Goal: Information Seeking & Learning: Learn about a topic

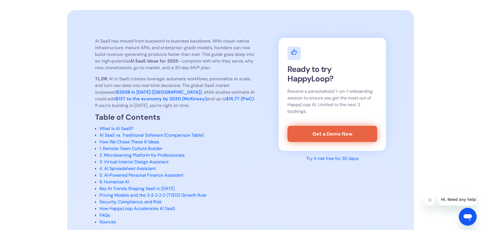
scroll to position [202, 0]
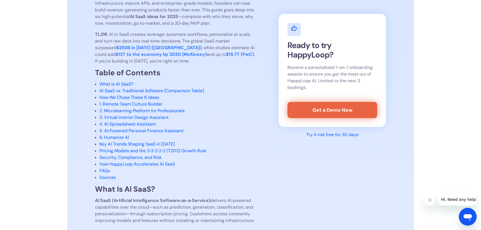
click at [120, 84] on link "What Is AI SaaS?" at bounding box center [116, 84] width 34 height 6
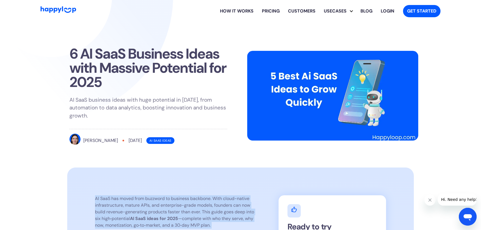
drag, startPoint x: 166, startPoint y: 138, endPoint x: 95, endPoint y: 199, distance: 93.3
copy div "AI SaaS has moved from buzzword to business backbone. With cloud-native infrast…"
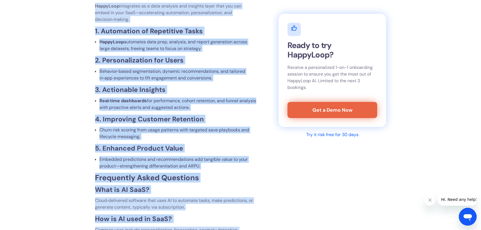
scroll to position [2297, 0]
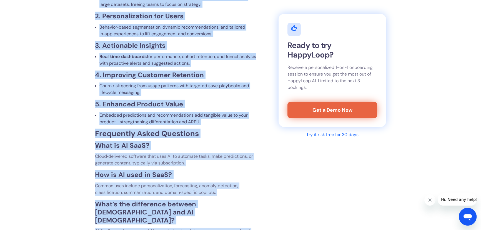
click at [211, 108] on h3 "5. Enhanced Product Value" at bounding box center [175, 104] width 161 height 8
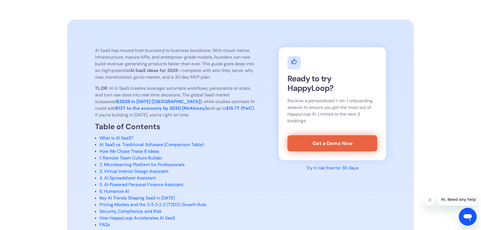
scroll to position [0, 0]
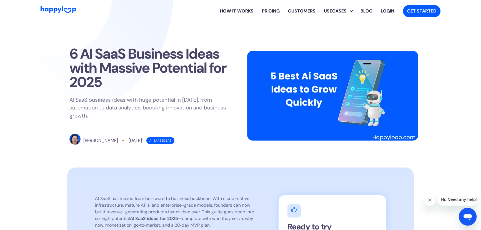
drag, startPoint x: 239, startPoint y: 139, endPoint x: 96, endPoint y: 200, distance: 155.0
copy div "AI SaaS has moved from buzzword to business backbone. With cloud-native infrast…"
click at [42, 57] on section "6 AI SaaS Business Ideas with Massive Potential for 2025 AI SaaS business ideas…" at bounding box center [240, 94] width 481 height 145
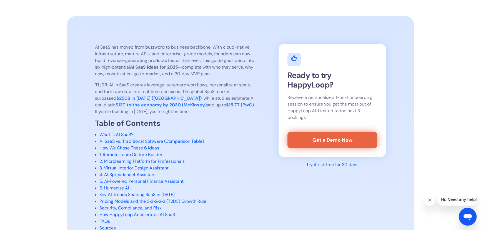
click at [226, 105] on strong "$15.7T (PwC)" at bounding box center [240, 105] width 28 height 6
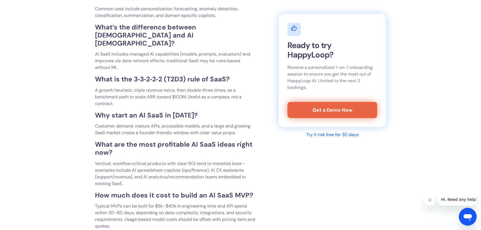
scroll to position [2625, 0]
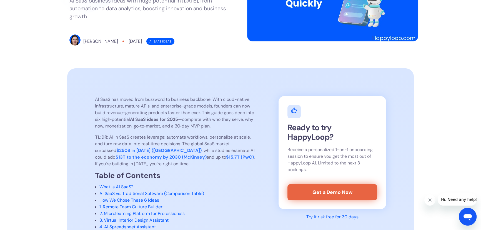
scroll to position [92, 0]
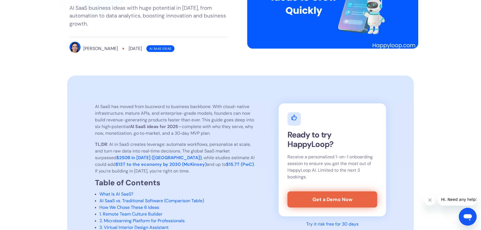
drag, startPoint x: 239, startPoint y: 165, endPoint x: 91, endPoint y: 97, distance: 162.4
copy div "LO IpsU dol sitam cons adipisci el seddoeiu temporin. Utla etdol-magnaa enimadm…"
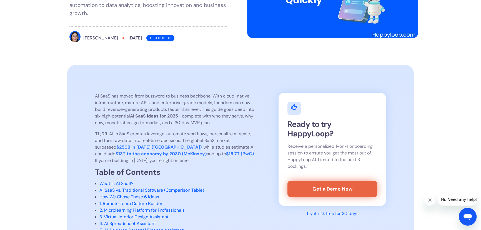
scroll to position [269, 0]
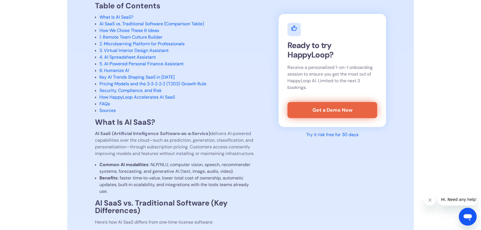
click at [176, 106] on li "FAQs" at bounding box center [177, 104] width 157 height 7
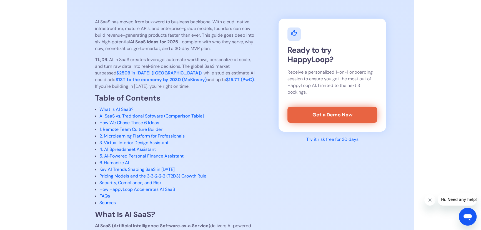
scroll to position [168, 0]
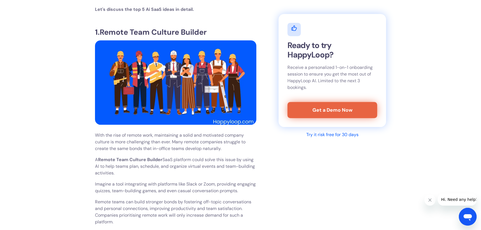
scroll to position [5570, 0]
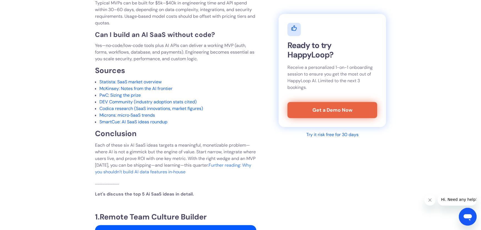
click at [216, 175] on p "Each of these six AI SaaS ideas targets a meaningful, monetizable problem—where…" at bounding box center [175, 158] width 161 height 33
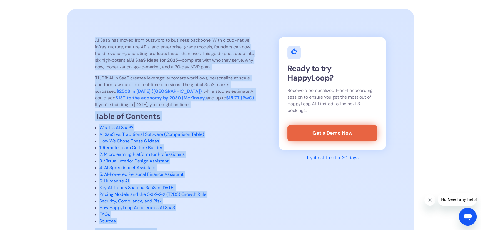
scroll to position [0, 0]
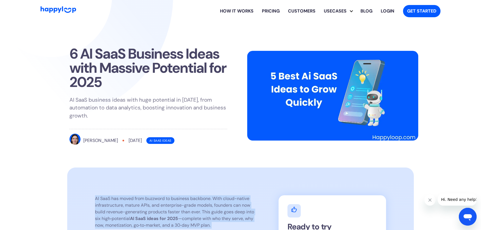
drag, startPoint x: 199, startPoint y: 193, endPoint x: 94, endPoint y: 191, distance: 105.5
copy div "LO IpsU dol sitam cons adipisci el seddoeiu temporin. Utla etdol-magnaa enimadm…"
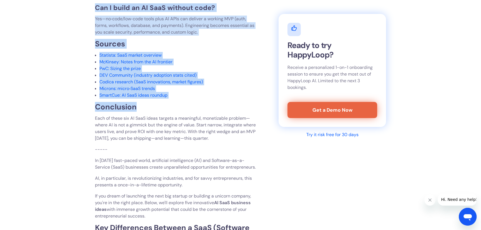
scroll to position [2726, 0]
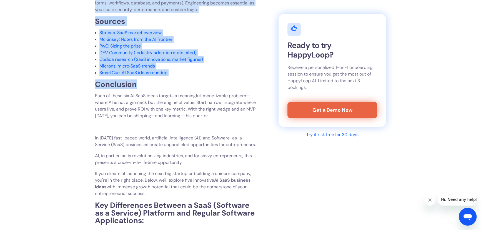
drag, startPoint x: 179, startPoint y: 158, endPoint x: 235, endPoint y: 116, distance: 70.8
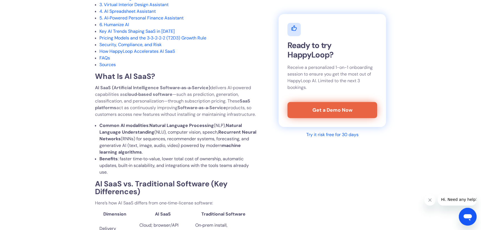
scroll to position [3054, 0]
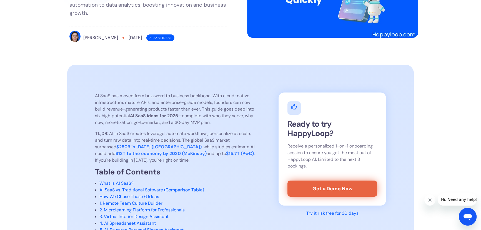
scroll to position [0, 0]
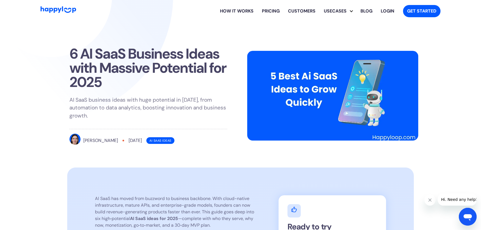
drag, startPoint x: 104, startPoint y: 97, endPoint x: 104, endPoint y: -19, distance: 116.3
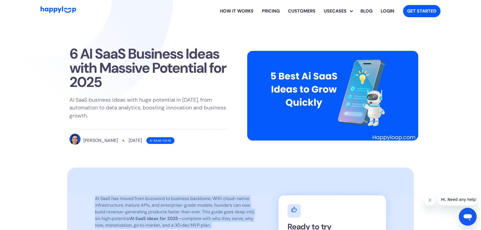
drag, startPoint x: 217, startPoint y: 133, endPoint x: 92, endPoint y: 188, distance: 136.5
copy div "LO IpsU dol sitam cons adipisci el seddoeiu temporin. Utla etdol-magnaa enimadm…"
drag, startPoint x: 228, startPoint y: 108, endPoint x: 90, endPoint y: 190, distance: 160.4
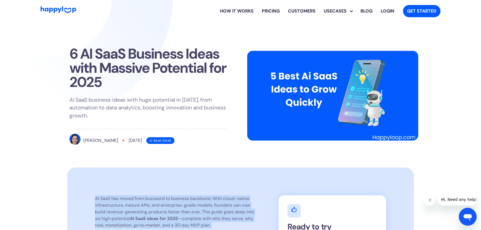
copy div "LO IpsU dol sitam cons adipisci el seddoeiu temporin. Utla etdol-magnaa enimadm…"
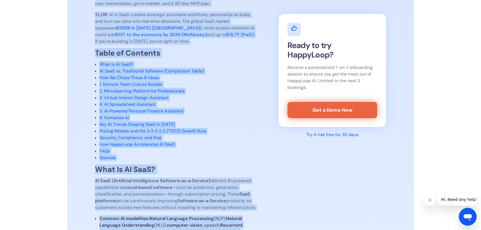
scroll to position [278, 0]
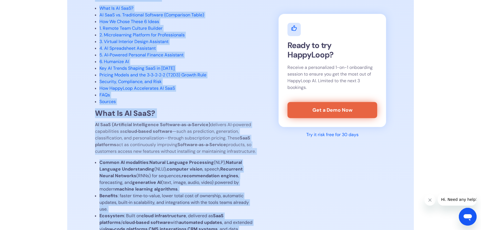
click at [205, 179] on b "recommendation engines" at bounding box center [210, 176] width 57 height 6
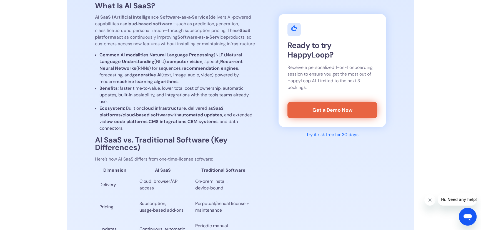
scroll to position [303, 0]
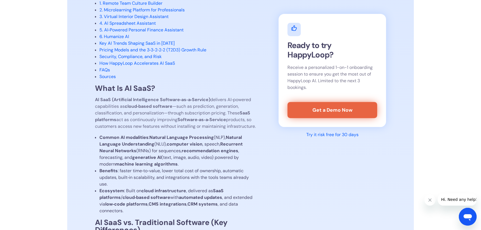
click at [107, 76] on link "Sources" at bounding box center [107, 77] width 16 height 6
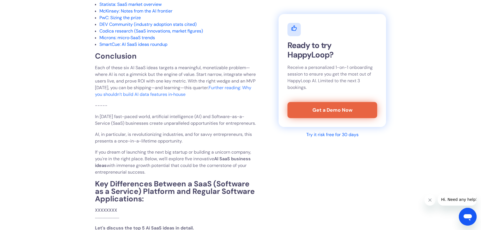
scroll to position [3184, 0]
click at [131, 33] on link "Codica research (SaaS innovations, market figures)" at bounding box center [151, 30] width 104 height 6
click at [142, 27] on link "DEV Community (industry adoption stats cited)" at bounding box center [147, 24] width 97 height 6
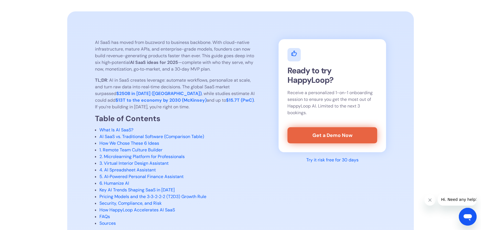
scroll to position [0, 0]
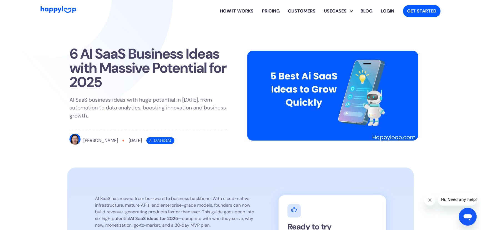
drag, startPoint x: 180, startPoint y: 106, endPoint x: 169, endPoint y: -14, distance: 120.0
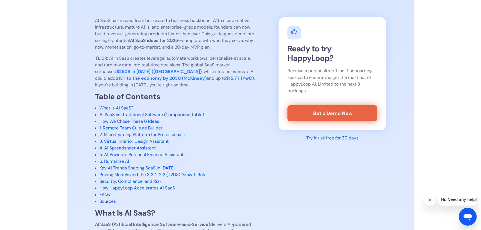
scroll to position [227, 0]
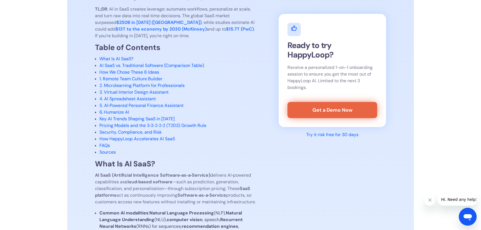
click at [129, 22] on strong "$250B in [DATE] ([GEOGRAPHIC_DATA])" at bounding box center [158, 22] width 85 height 6
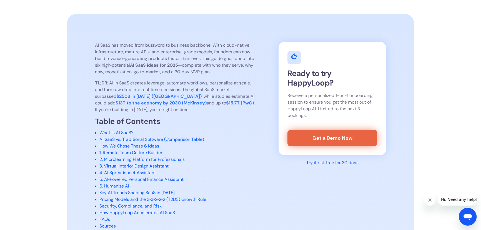
scroll to position [151, 0]
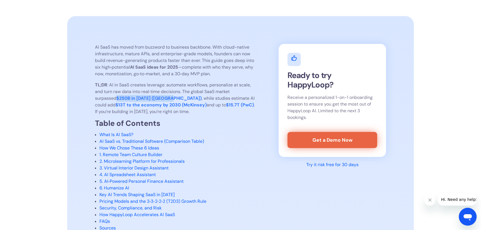
drag, startPoint x: 88, startPoint y: 95, endPoint x: 148, endPoint y: 99, distance: 59.5
copy strong "$250B in [DATE] ([GEOGRAPHIC_DATA])"
click at [117, 90] on span ": AI in SaaS creates leverage: automate workflows, personalize at scale, and tu…" at bounding box center [173, 91] width 156 height 19
drag, startPoint x: 180, startPoint y: 91, endPoint x: 148, endPoint y: 99, distance: 33.3
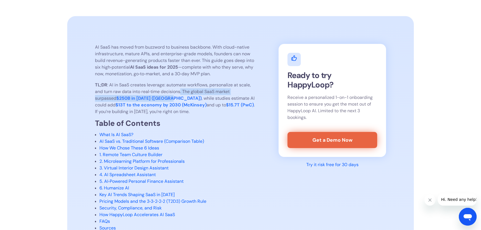
click at [148, 99] on p "TL;DR : AI in SaaS creates leverage: automate workflows, personalize at scale, …" at bounding box center [175, 98] width 161 height 33
copy p ". The global SaaS market surpassed $250B in 2024 (Statista)"
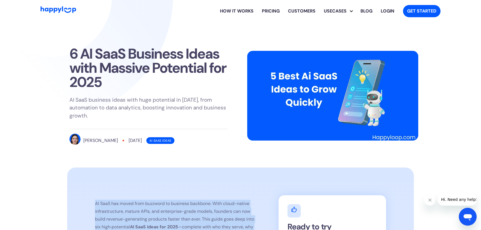
drag, startPoint x: 249, startPoint y: 132, endPoint x: 93, endPoint y: 193, distance: 167.0
copy div "LO IpsU dol sitam cons adipisci el seddoeiu temporin. Utla etdol-magnaa enimadm…"
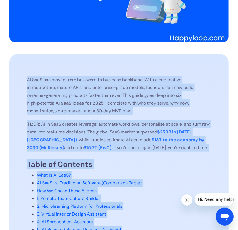
scroll to position [202, 0]
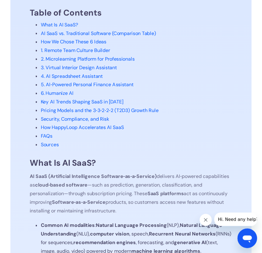
scroll to position [353, 0]
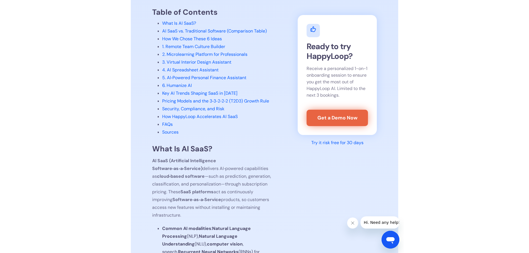
scroll to position [291, 0]
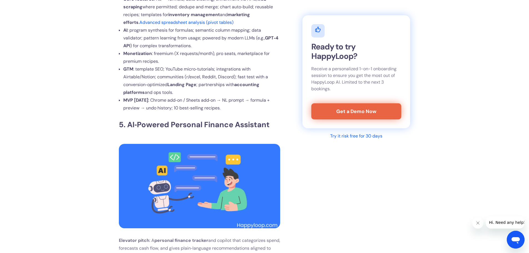
scroll to position [2184, 0]
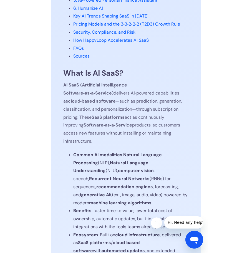
scroll to position [442, 0]
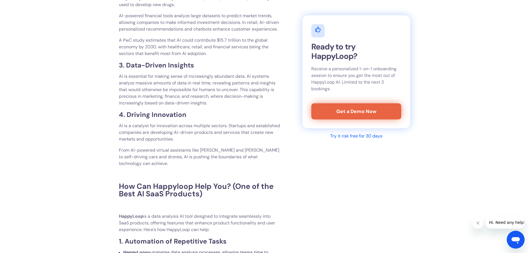
scroll to position [5681, 0]
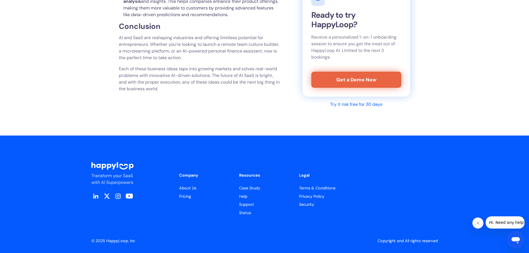
drag, startPoint x: 290, startPoint y: 137, endPoint x: 210, endPoint y: 206, distance: 106.5
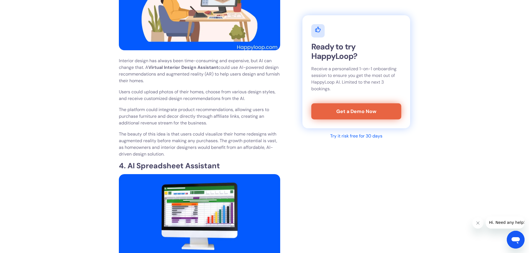
drag, startPoint x: 237, startPoint y: 149, endPoint x: 223, endPoint y: 36, distance: 113.5
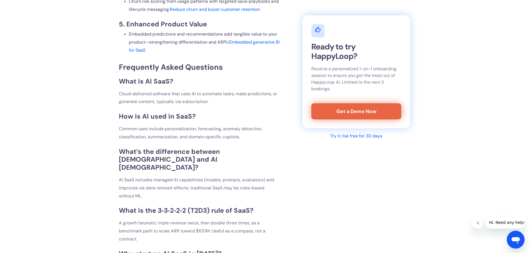
scroll to position [3131, 0]
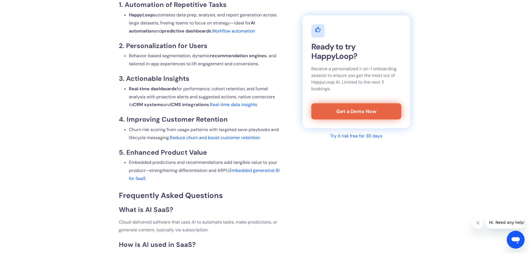
click at [239, 34] on link "Workflow automation" at bounding box center [233, 31] width 43 height 6
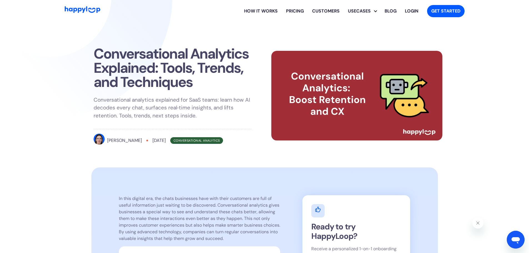
drag, startPoint x: 194, startPoint y: 101, endPoint x: 167, endPoint y: -9, distance: 113.3
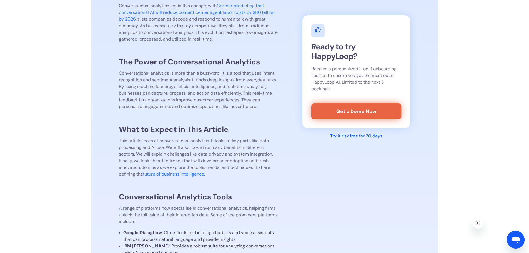
scroll to position [389, 0]
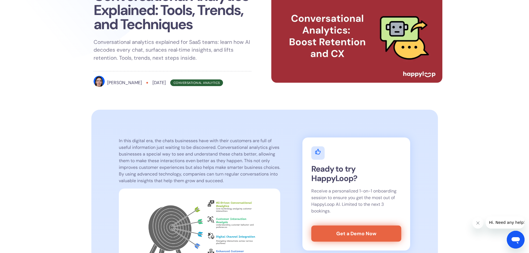
scroll to position [56, 0]
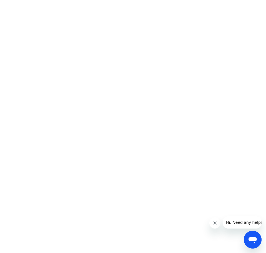
click at [144, 71] on body at bounding box center [133, 126] width 266 height 253
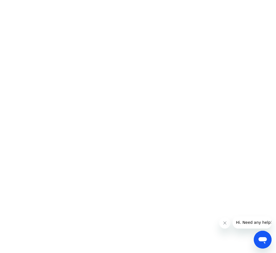
click at [177, 51] on body at bounding box center [138, 126] width 276 height 253
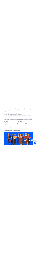
scroll to position [3171, 0]
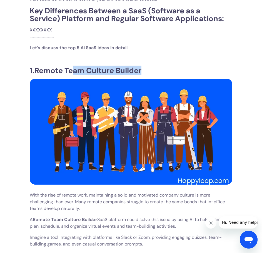
drag, startPoint x: 145, startPoint y: 76, endPoint x: 76, endPoint y: 78, distance: 69.2
click at [76, 74] on h2 "1. Remote Team Culture Builder" at bounding box center [131, 70] width 202 height 7
click at [146, 87] on img at bounding box center [131, 132] width 202 height 106
drag, startPoint x: 77, startPoint y: 96, endPoint x: 106, endPoint y: 180, distance: 88.8
click at [106, 180] on img at bounding box center [131, 132] width 202 height 106
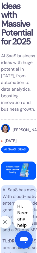
scroll to position [0, 0]
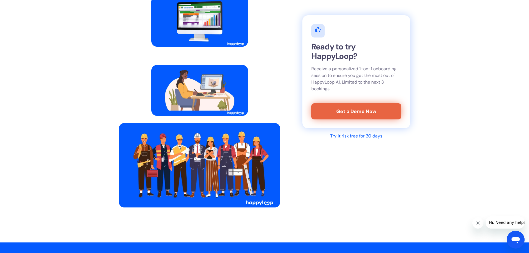
click at [200, 196] on img at bounding box center [199, 165] width 161 height 84
drag, startPoint x: 248, startPoint y: 177, endPoint x: 304, endPoint y: 207, distance: 63.7
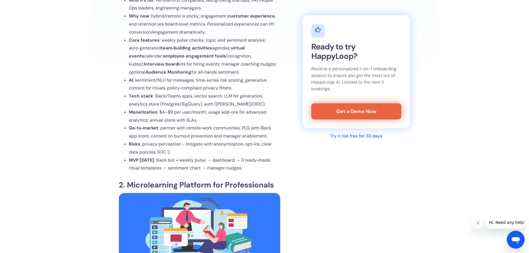
scroll to position [1198, 0]
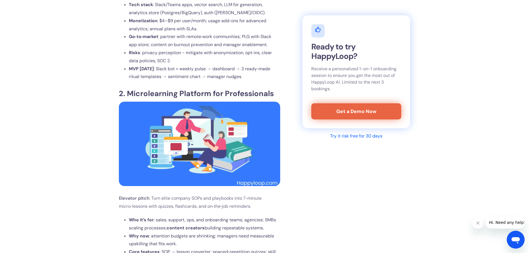
click at [154, 98] on strong "2. Microlearning Platform for Professionals" at bounding box center [196, 94] width 155 height 10
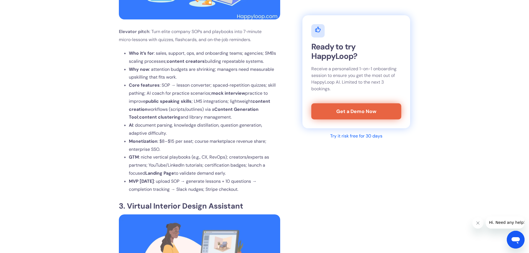
scroll to position [1503, 0]
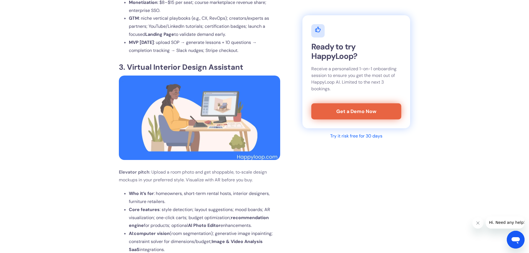
drag, startPoint x: 194, startPoint y: 124, endPoint x: 205, endPoint y: 76, distance: 48.6
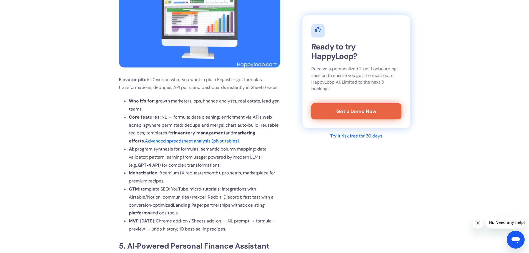
scroll to position [1948, 0]
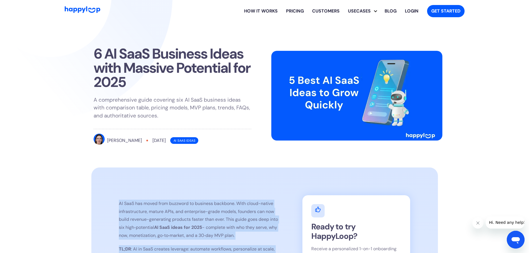
drag, startPoint x: 287, startPoint y: 152, endPoint x: 119, endPoint y: 205, distance: 177.0
copy div "LO IpsU dol sitam cons adipisci el seddoeiu temporin. Utla etdol-magnaa enimadm…"
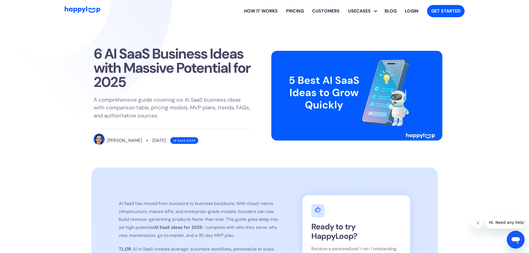
click at [466, 107] on section "6 AI SaaS Business Ideas with Massive Potential for 2025 A comprehensive guide …" at bounding box center [264, 94] width 529 height 145
drag, startPoint x: 222, startPoint y: 137, endPoint x: 237, endPoint y: 15, distance: 122.8
drag, startPoint x: 244, startPoint y: 172, endPoint x: 215, endPoint y: 39, distance: 136.0
